Goal: Task Accomplishment & Management: Manage account settings

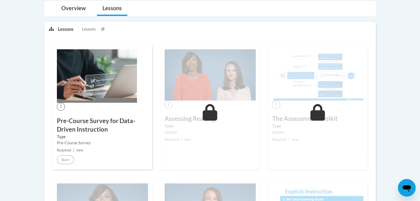
scroll to position [90, 0]
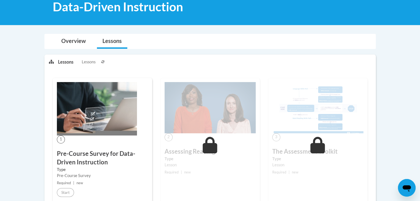
click at [103, 61] on icon at bounding box center [102, 62] width 3 height 3
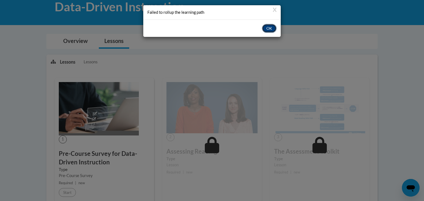
click at [266, 27] on button "OK" at bounding box center [269, 28] width 15 height 9
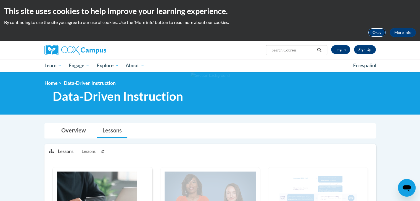
click at [377, 36] on button "Okay" at bounding box center [377, 32] width 18 height 9
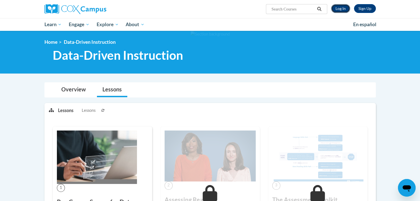
click at [343, 12] on link "Log In" at bounding box center [340, 8] width 19 height 9
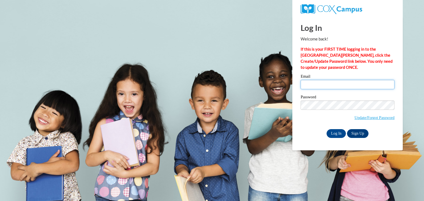
click at [319, 86] on input "Email" at bounding box center [347, 84] width 94 height 9
type input "millsal@jefferson.k12.ga.us"
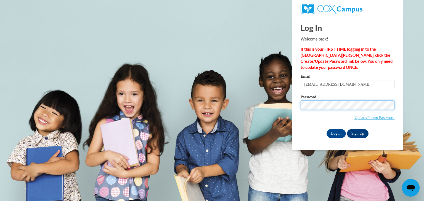
click at [326, 129] on input "Log In" at bounding box center [335, 133] width 19 height 9
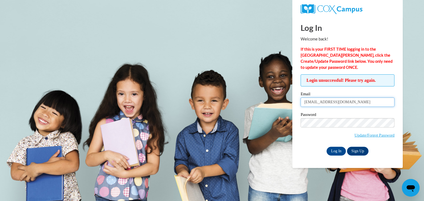
click at [340, 103] on input "millsal@jefferson.k12.ga.us" at bounding box center [347, 102] width 94 height 9
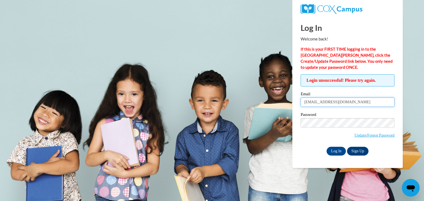
click at [340, 103] on input "millsal@jefferson.k12.ga.us" at bounding box center [347, 102] width 94 height 9
click at [340, 103] on input "millsal@jefferson.k126.ga.us" at bounding box center [347, 102] width 94 height 9
click at [340, 103] on input "millsal@jefferson.k12x.ga.us" at bounding box center [347, 102] width 94 height 9
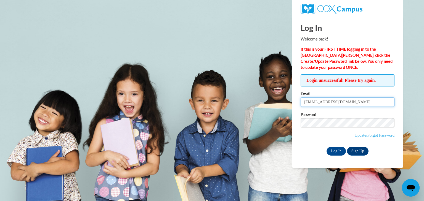
type input "millsal@jefferson.k12.ga.us"
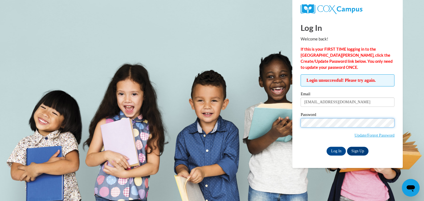
click at [326, 147] on input "Log In" at bounding box center [335, 151] width 19 height 9
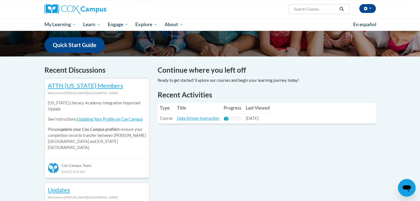
scroll to position [153, 0]
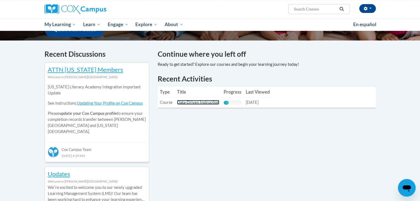
click at [190, 103] on link "Data-Driven Instruction" at bounding box center [198, 102] width 42 height 5
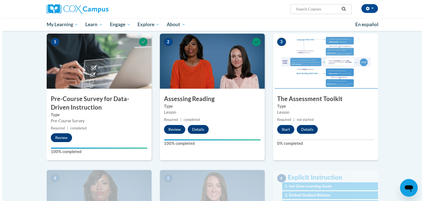
scroll to position [110, 0]
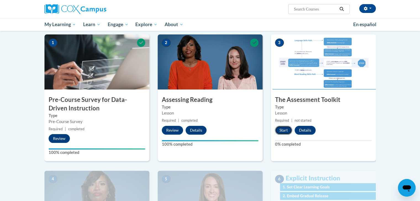
click at [287, 132] on button "Start" at bounding box center [283, 130] width 17 height 9
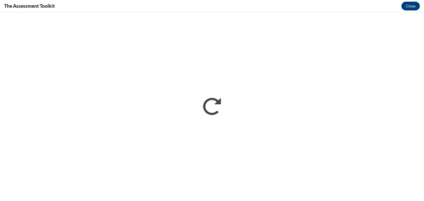
scroll to position [0, 0]
